Goal: Obtain resource: Download file/media

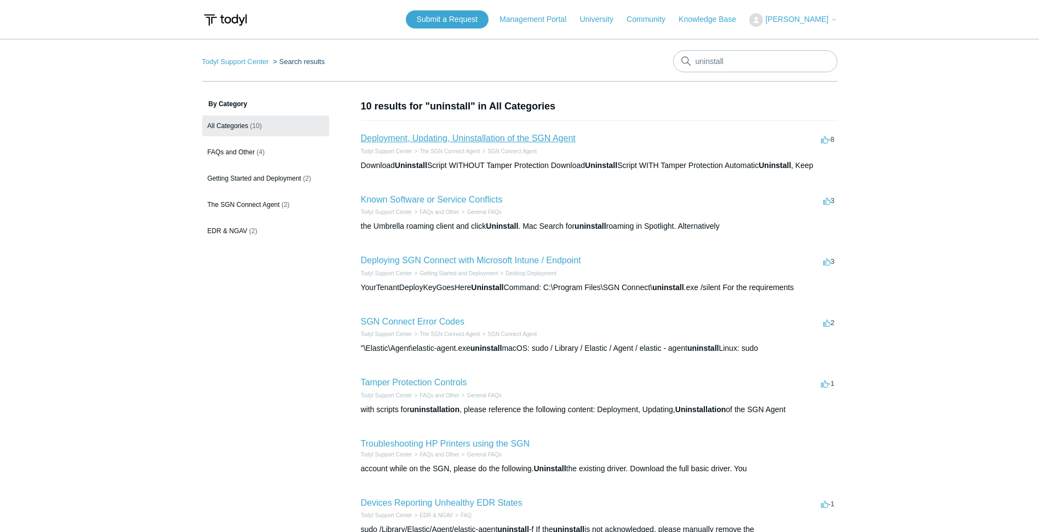
click at [479, 139] on link "Deployment, Updating, Uninstallation of the SGN Agent" at bounding box center [468, 138] width 215 height 9
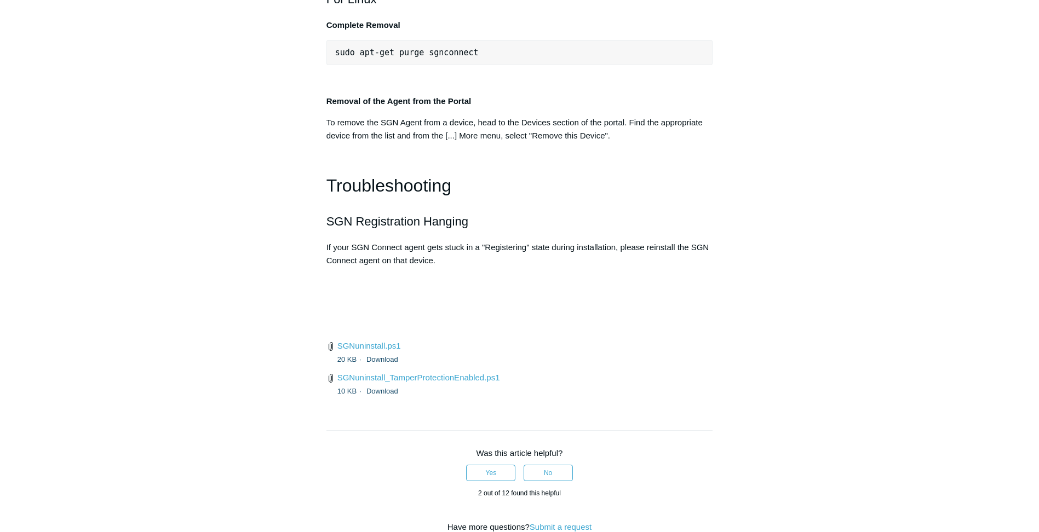
scroll to position [2355, 0]
